Goal: Check status: Check status

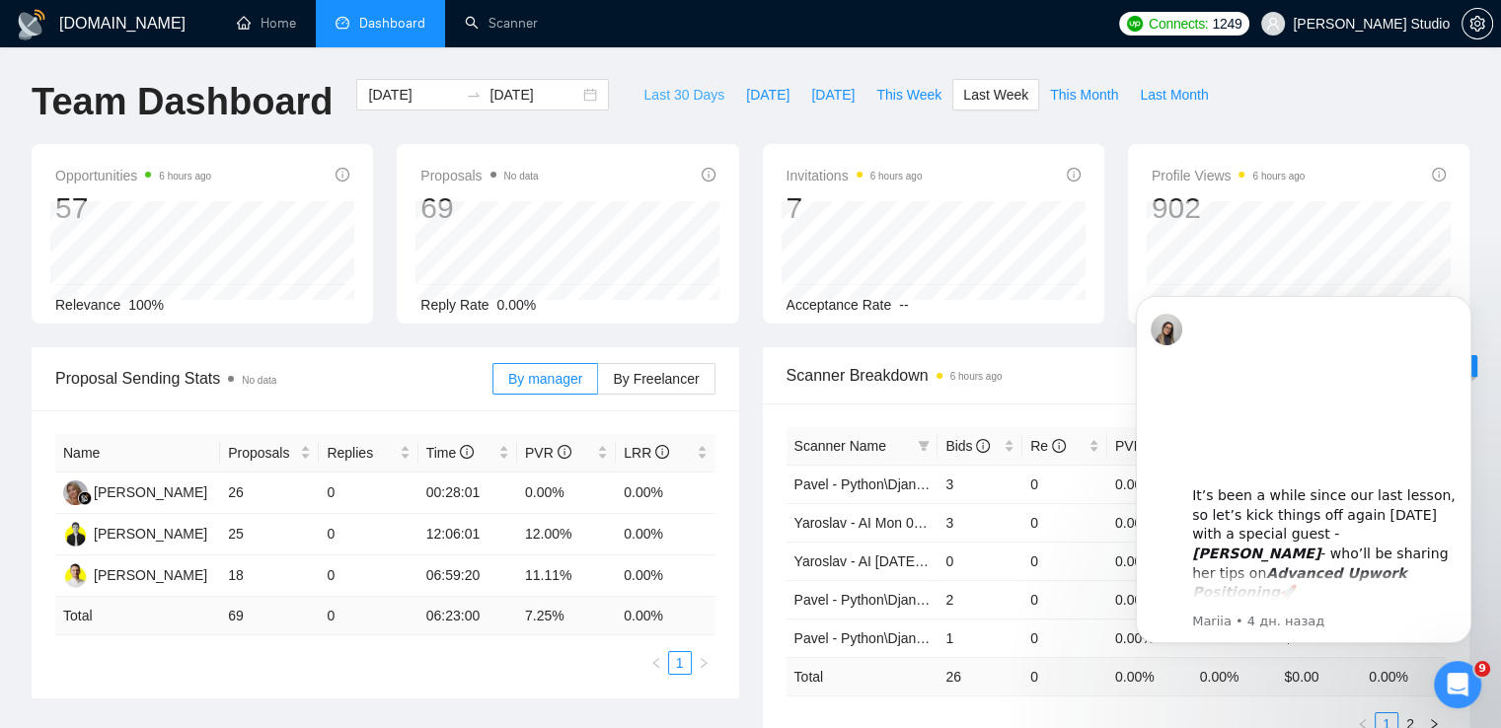
click at [658, 92] on span "Last 30 Days" at bounding box center [683, 95] width 81 height 22
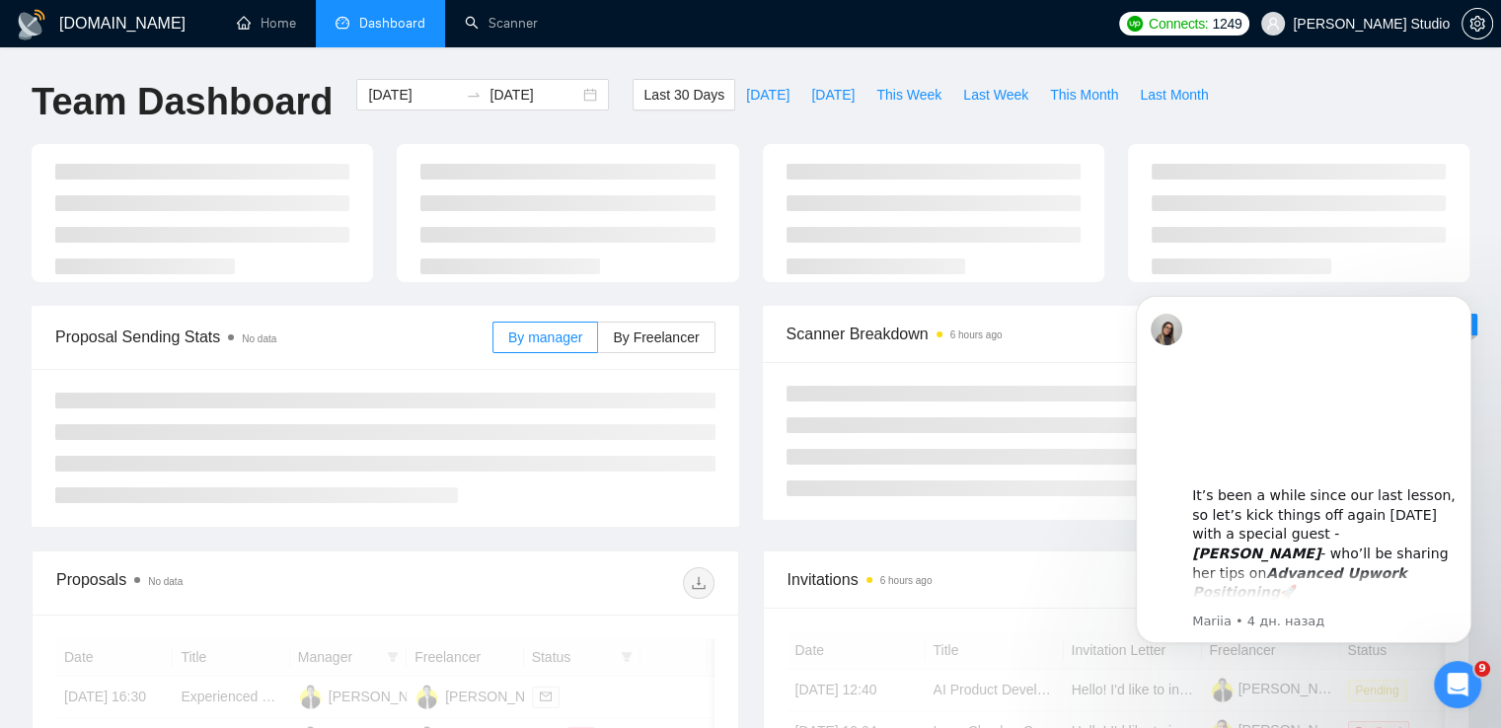
type input "[DATE]"
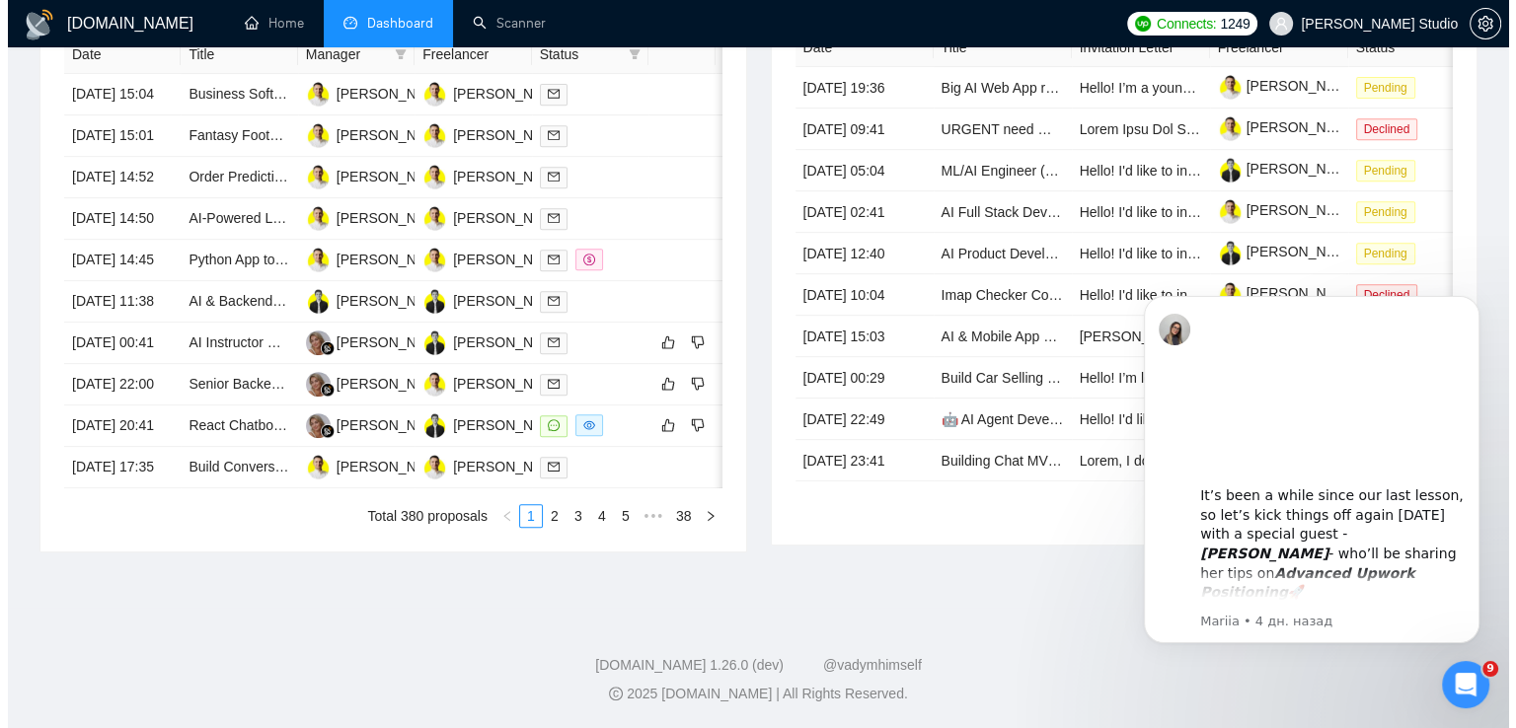
scroll to position [987, 0]
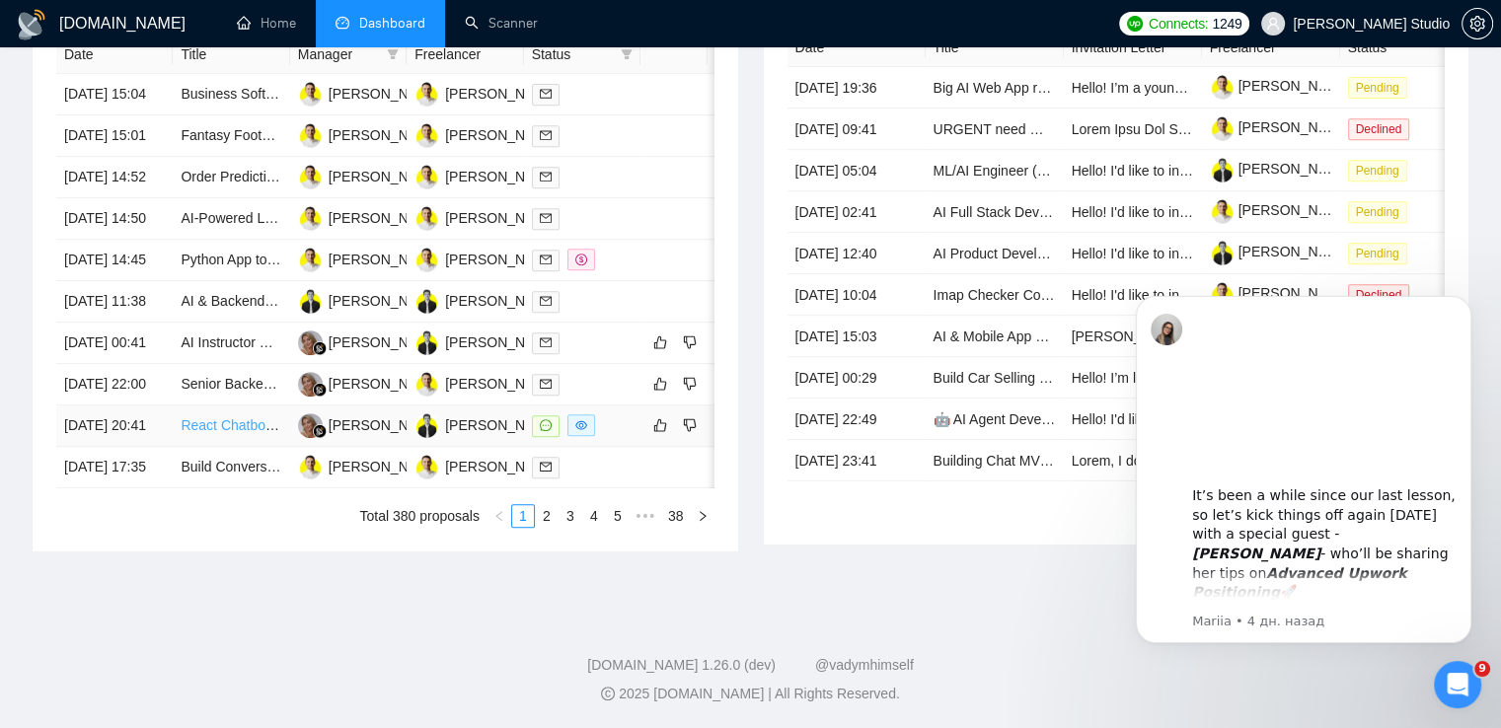
click at [243, 428] on link "React Chatbot Deployment with LLM Integration" at bounding box center [328, 425] width 294 height 16
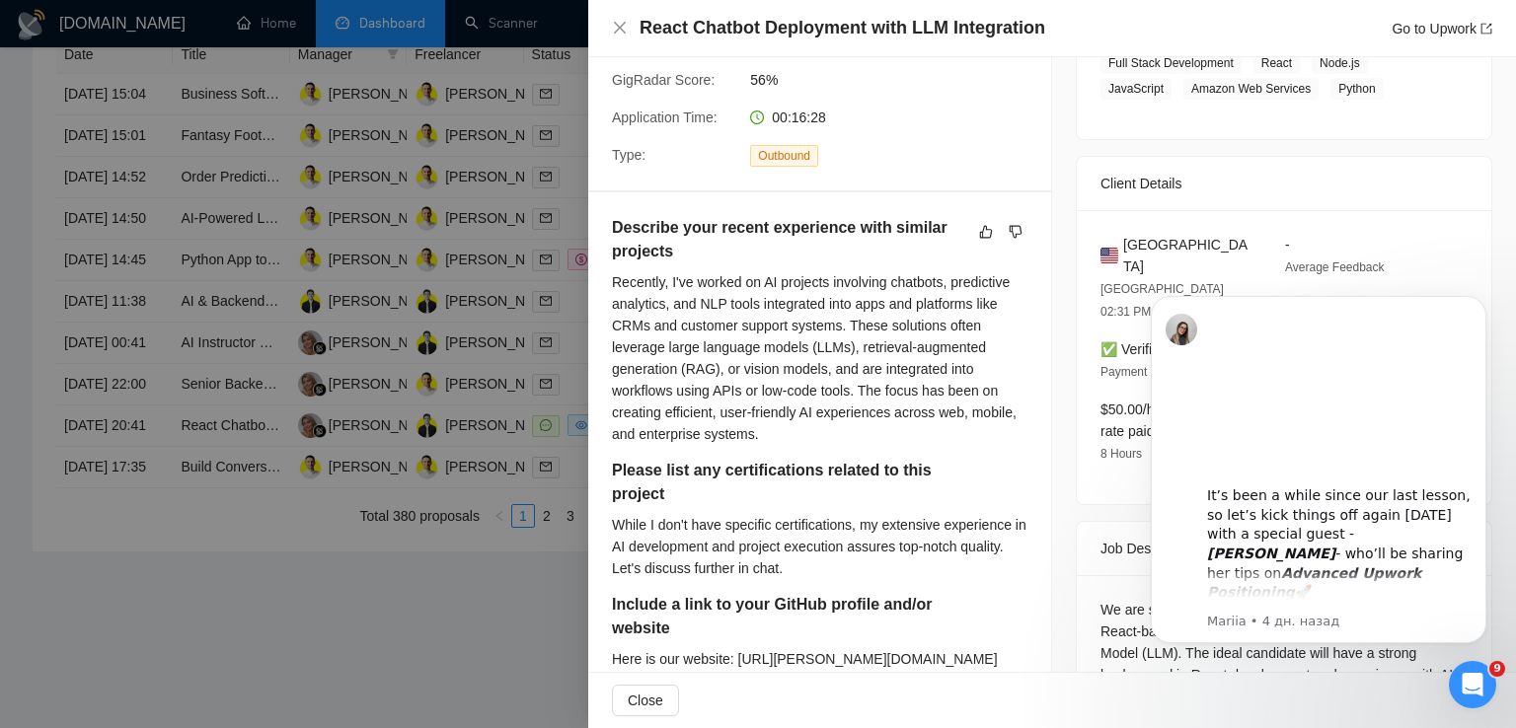
scroll to position [395, 0]
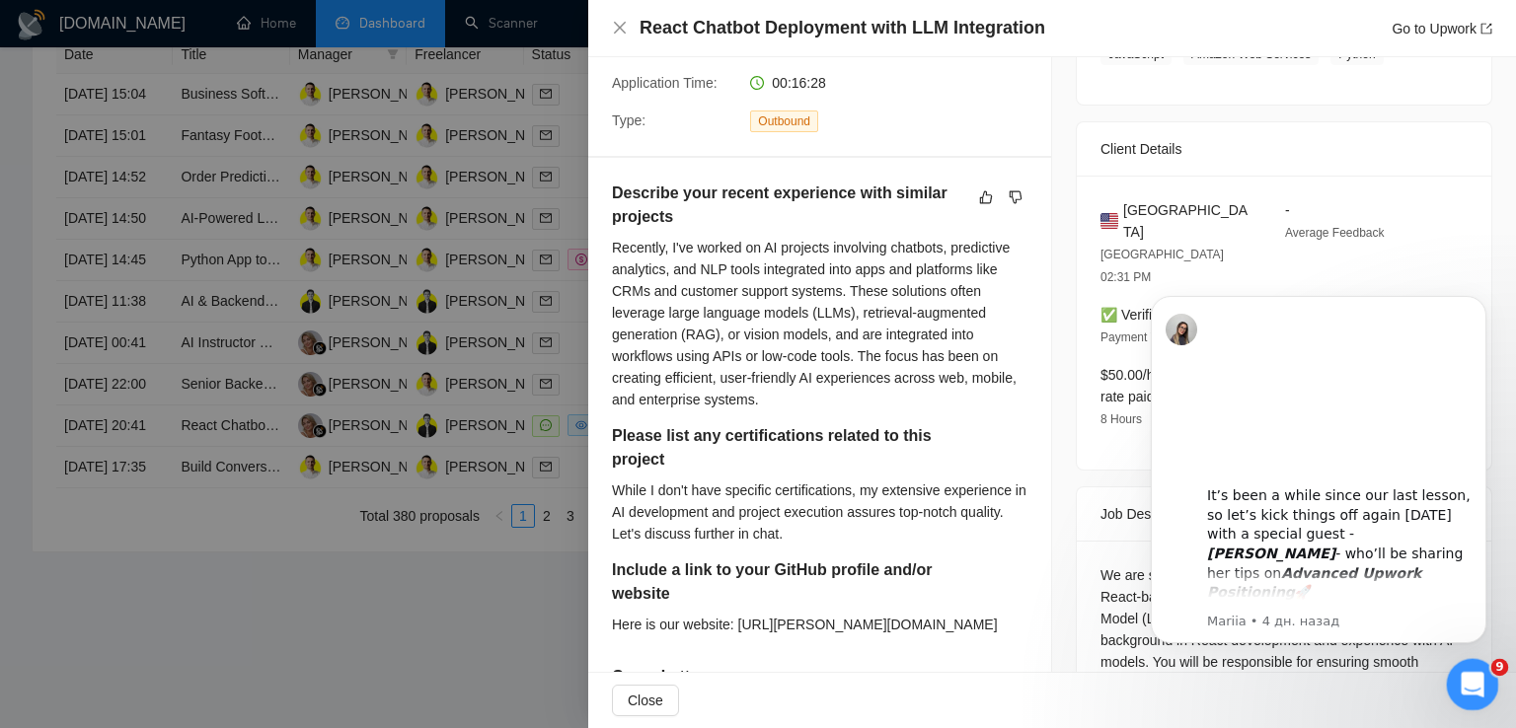
click at [1466, 678] on icon "Открыть службу сообщений Intercom" at bounding box center [1469, 682] width 33 height 33
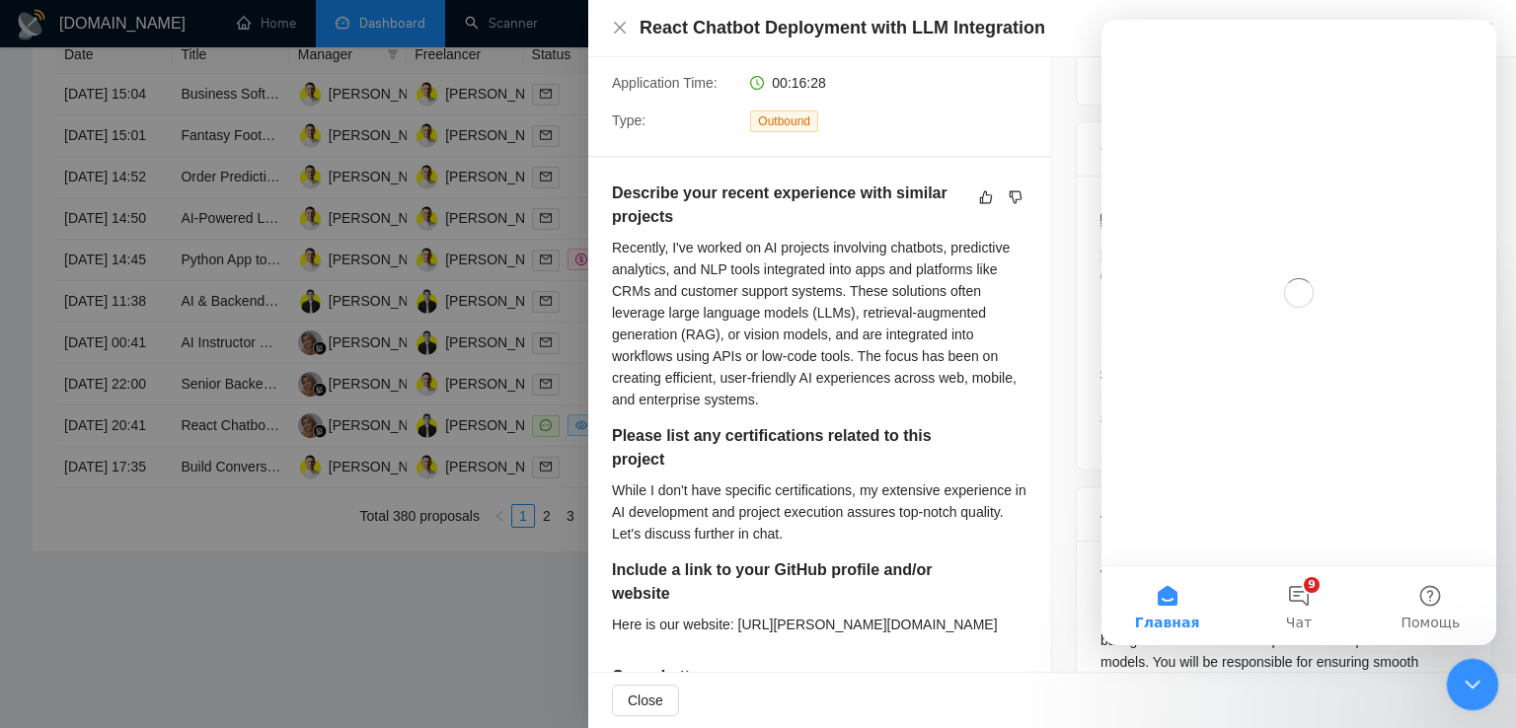
scroll to position [0, 0]
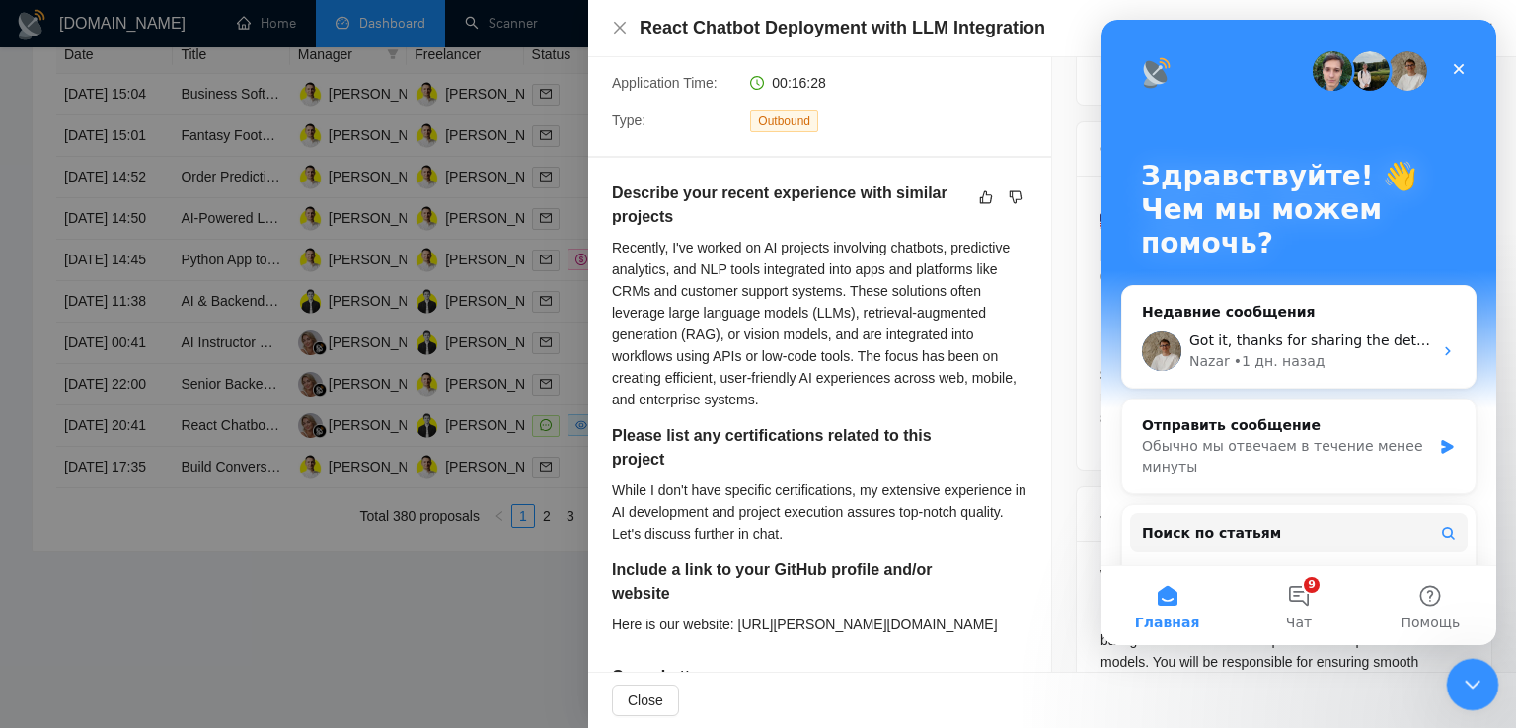
click at [1453, 678] on div "Закрыть службу сообщений Intercom" at bounding box center [1468, 681] width 47 height 47
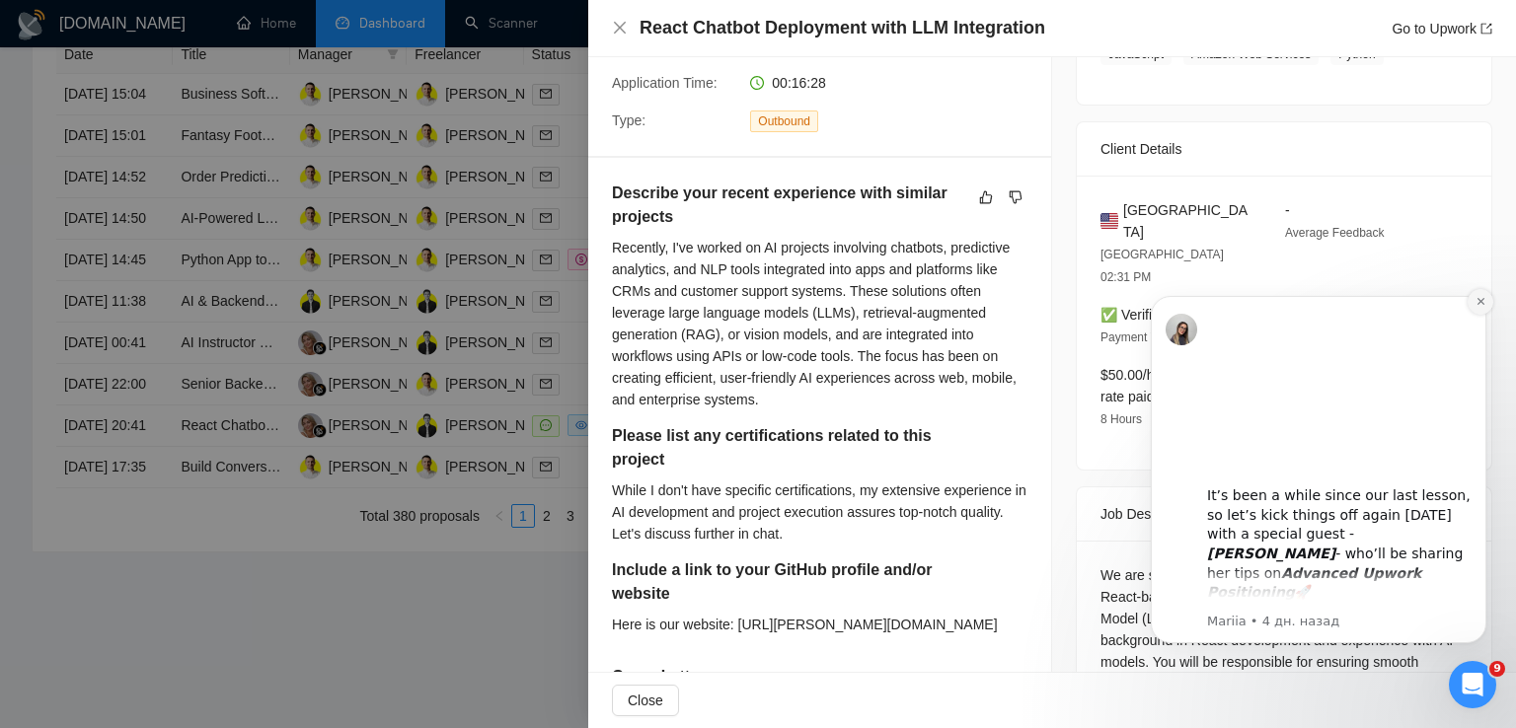
click at [1478, 301] on icon "Dismiss notification" at bounding box center [1480, 301] width 11 height 11
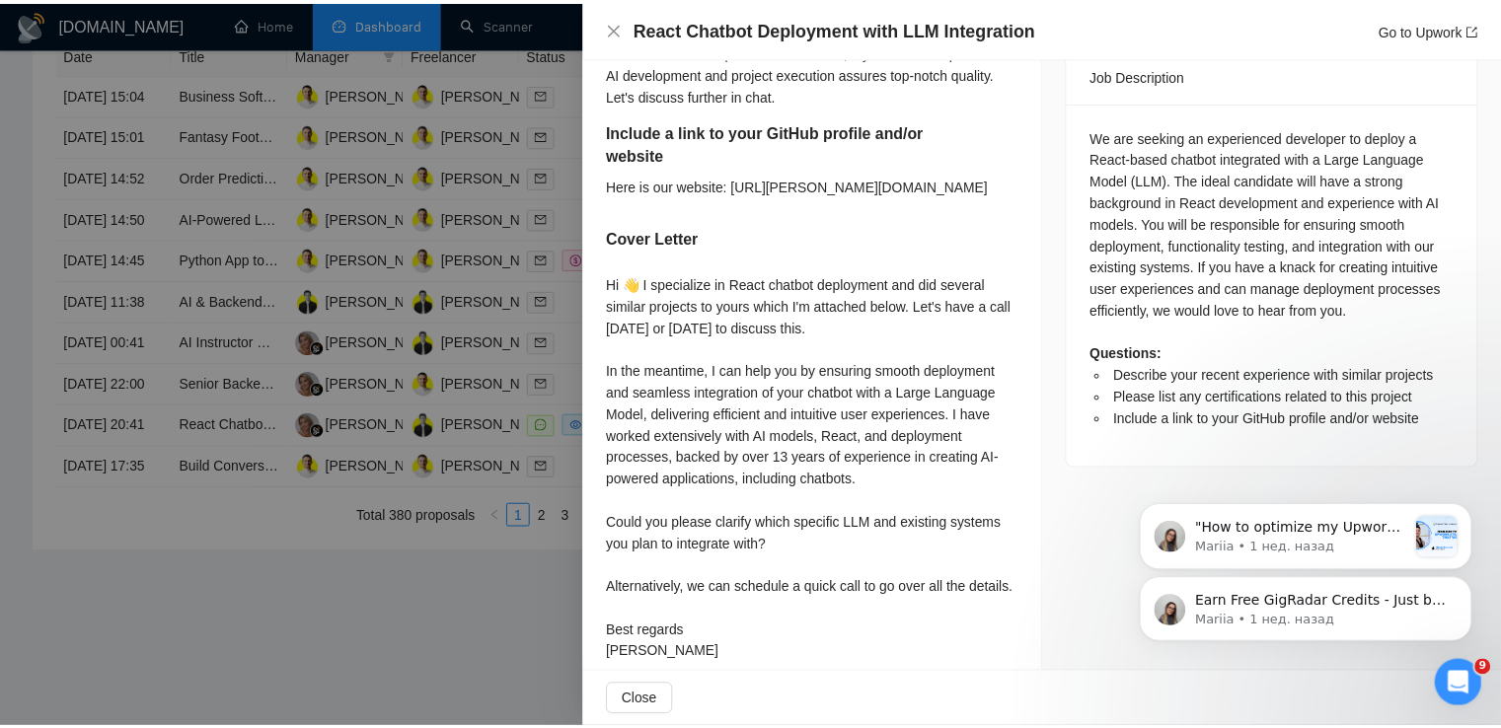
scroll to position [858, 0]
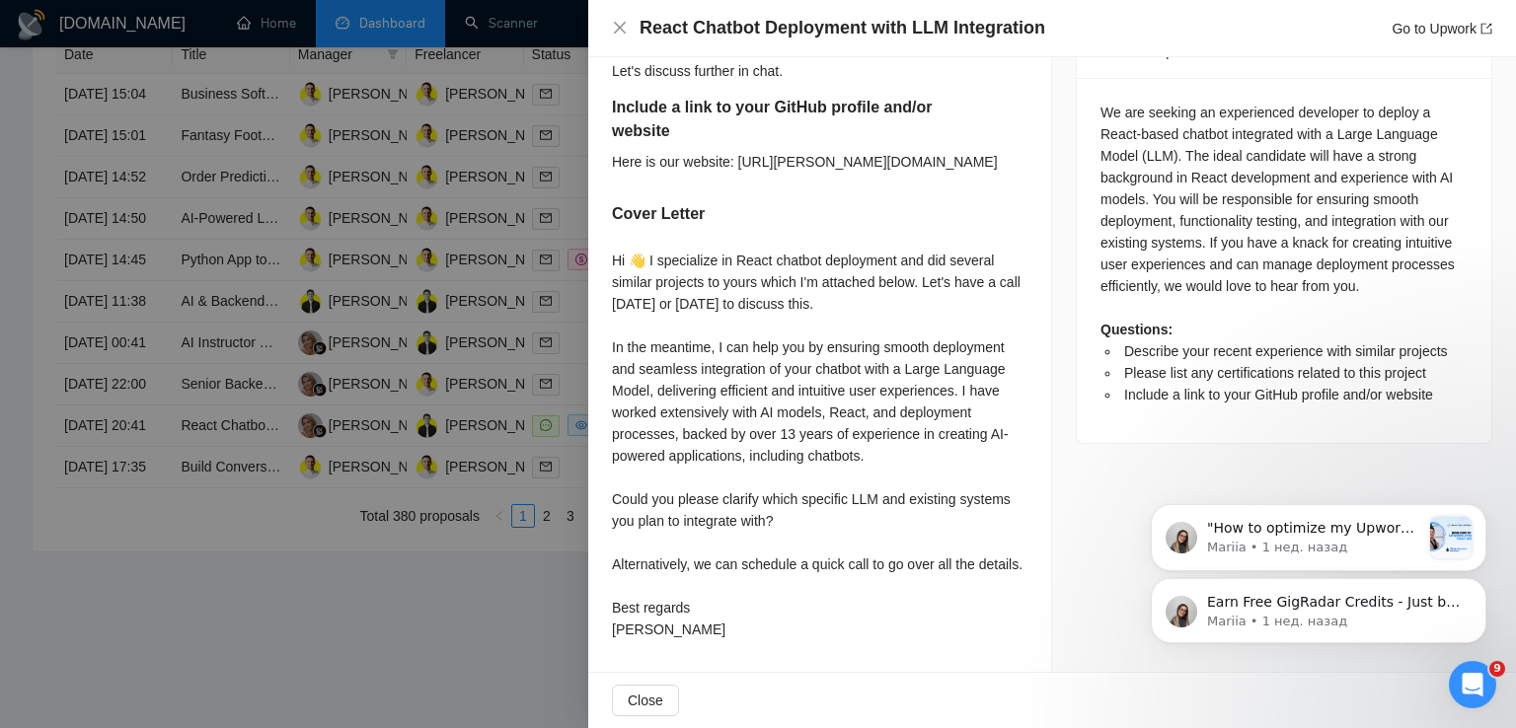
click at [395, 242] on div at bounding box center [758, 364] width 1516 height 728
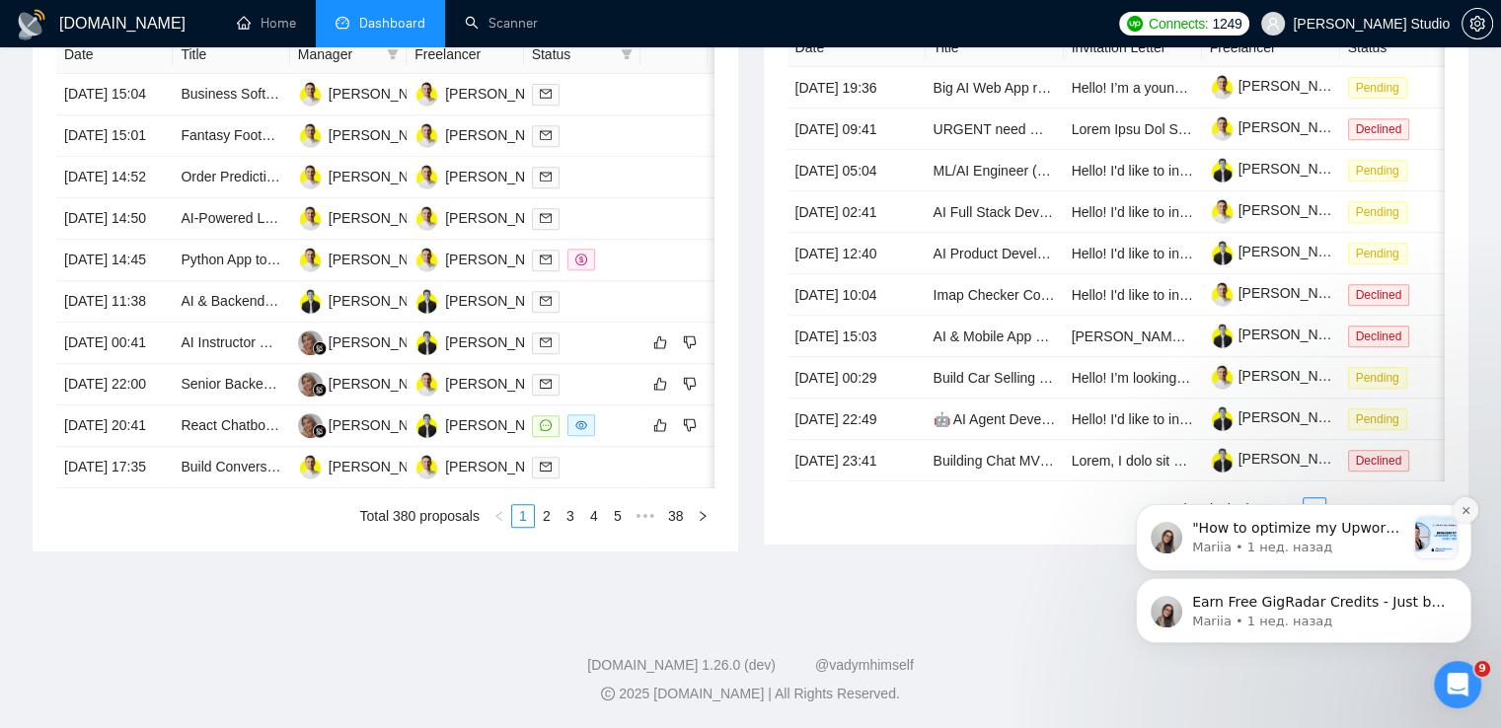
click at [1462, 498] on button "Dismiss notification" at bounding box center [1465, 510] width 26 height 26
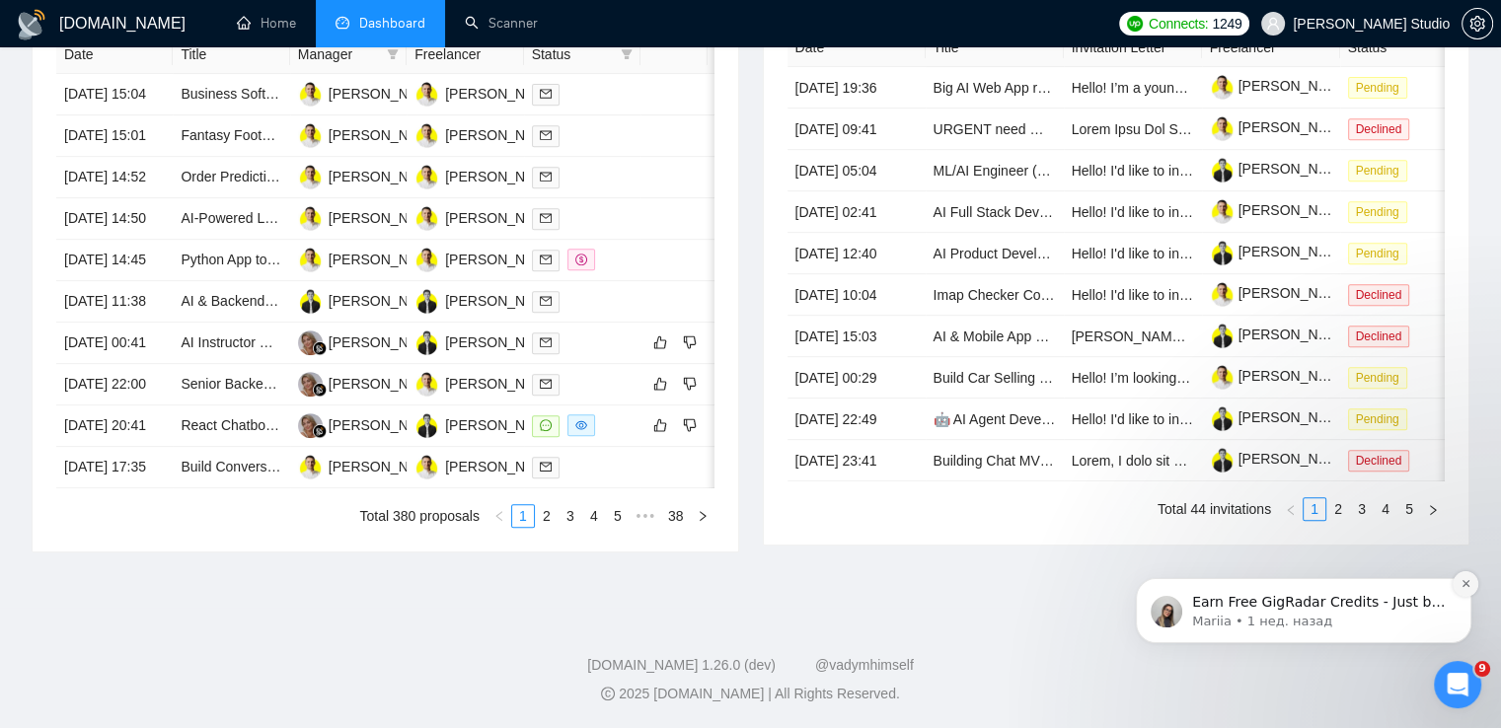
click at [1467, 587] on icon "Dismiss notification" at bounding box center [1465, 583] width 11 height 11
